Goal: Transaction & Acquisition: Download file/media

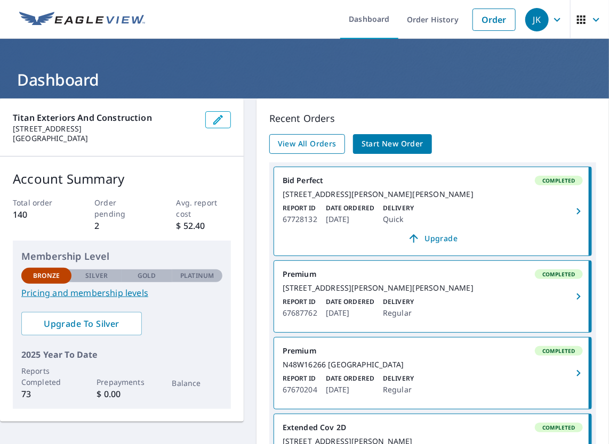
click at [315, 149] on span "View All Orders" at bounding box center [307, 144] width 59 height 13
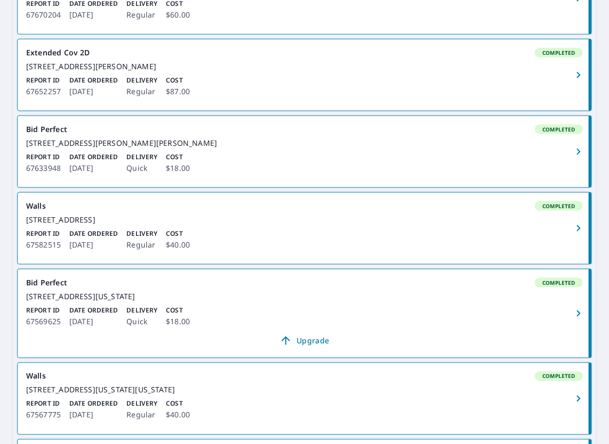
scroll to position [418, 0]
click at [554, 209] on span "Completed" at bounding box center [559, 205] width 46 height 7
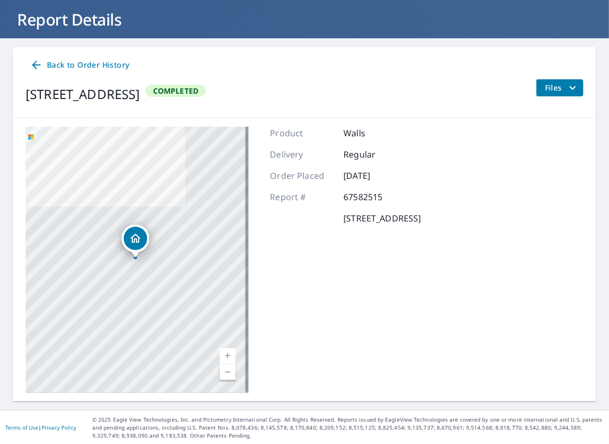
click at [545, 89] on span "Files" at bounding box center [562, 88] width 34 height 13
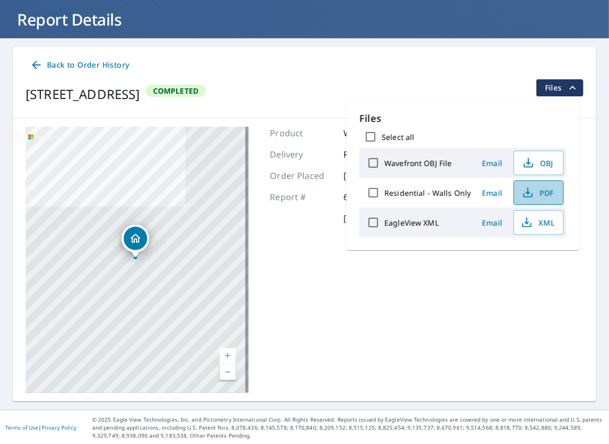
click at [541, 193] on span "PDF" at bounding box center [537, 193] width 34 height 13
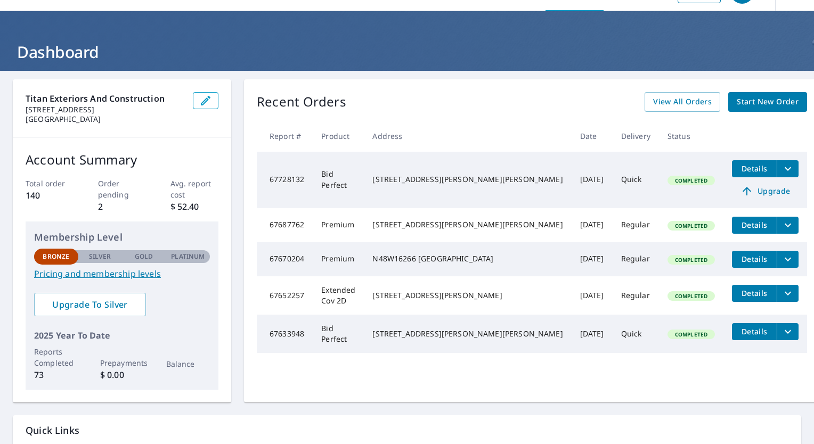
scroll to position [31, 0]
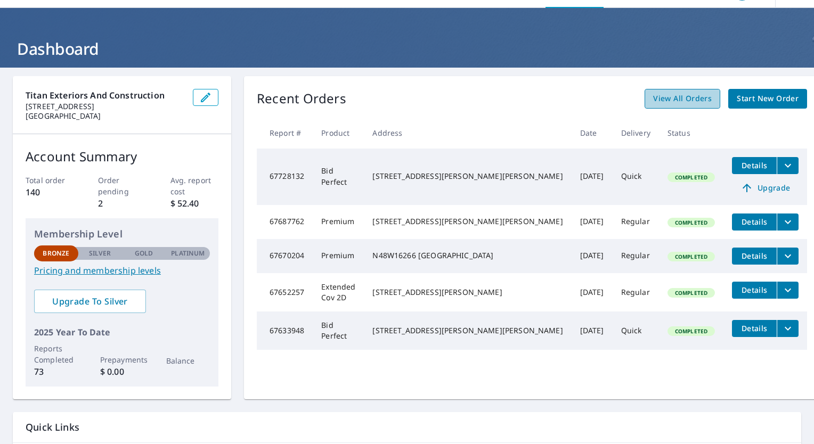
click at [653, 102] on span "View All Orders" at bounding box center [682, 98] width 59 height 13
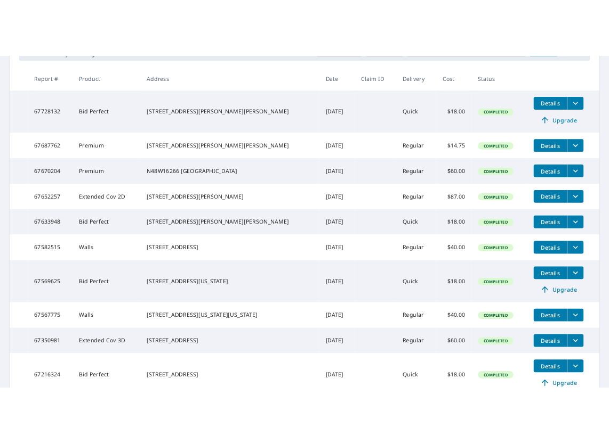
scroll to position [189, 0]
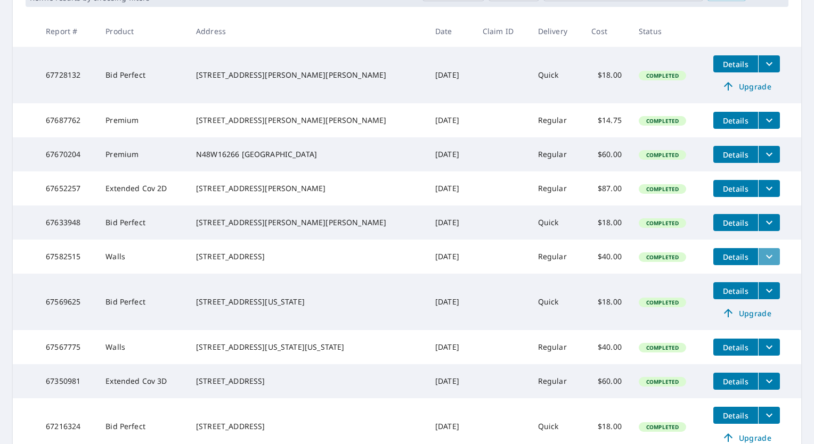
click at [763, 263] on icon "filesDropdownBtn-67582515" at bounding box center [769, 256] width 13 height 13
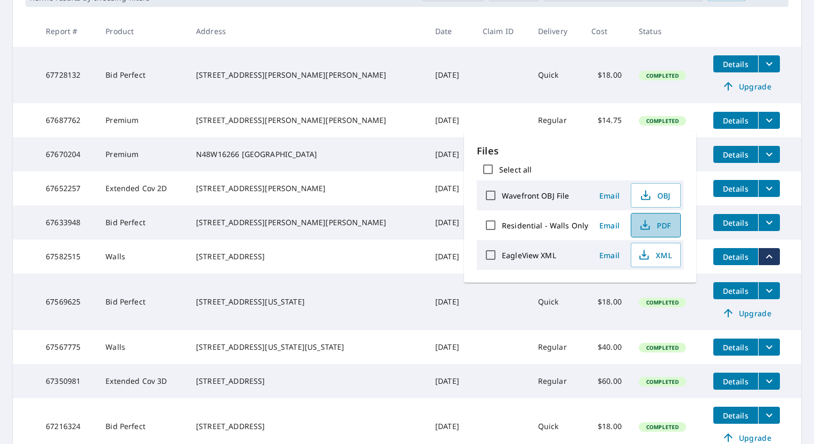
click at [660, 228] on span "PDF" at bounding box center [655, 225] width 34 height 13
